Goal: Navigation & Orientation: Understand site structure

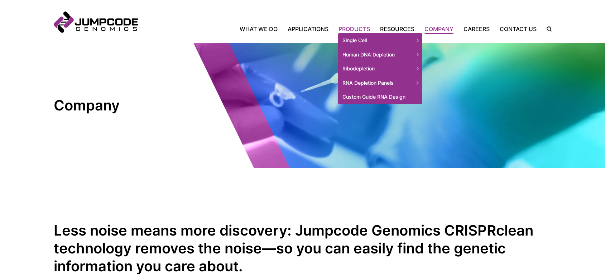
click at [352, 32] on link "Products" at bounding box center [354, 29] width 42 height 9
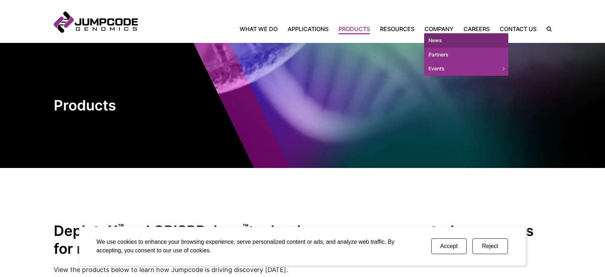
click at [435, 39] on link "News" at bounding box center [466, 40] width 84 height 14
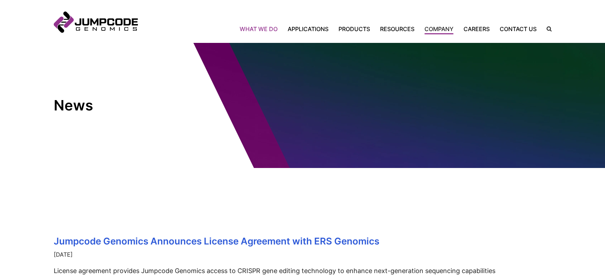
click at [263, 29] on link "What We Do" at bounding box center [260, 29] width 43 height 9
